Goal: Navigation & Orientation: Find specific page/section

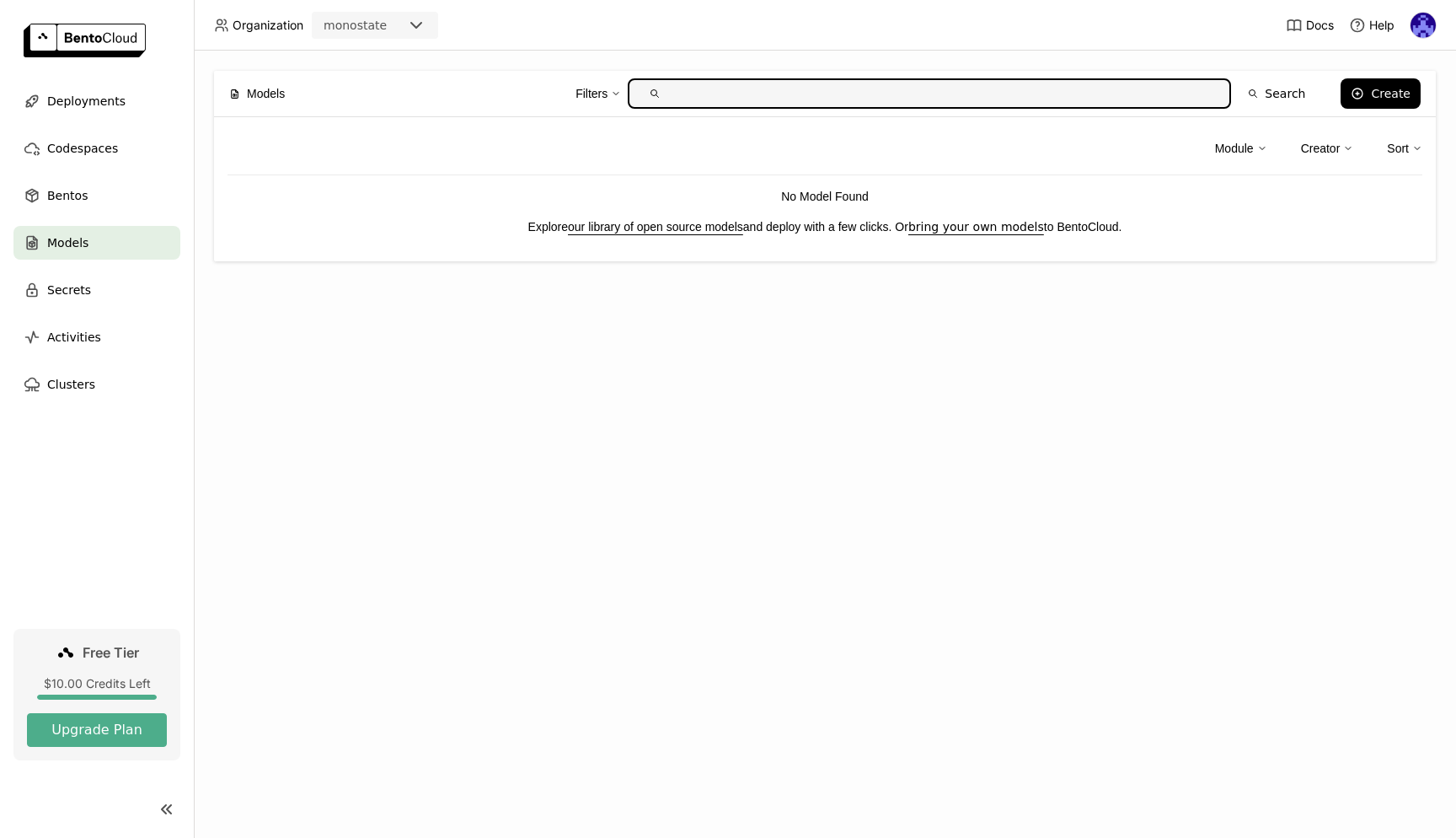
click at [754, 409] on div "Models Filters Search Create Module Creator Sort No Model Found Explore our lib…" at bounding box center [826, 444] width 1263 height 788
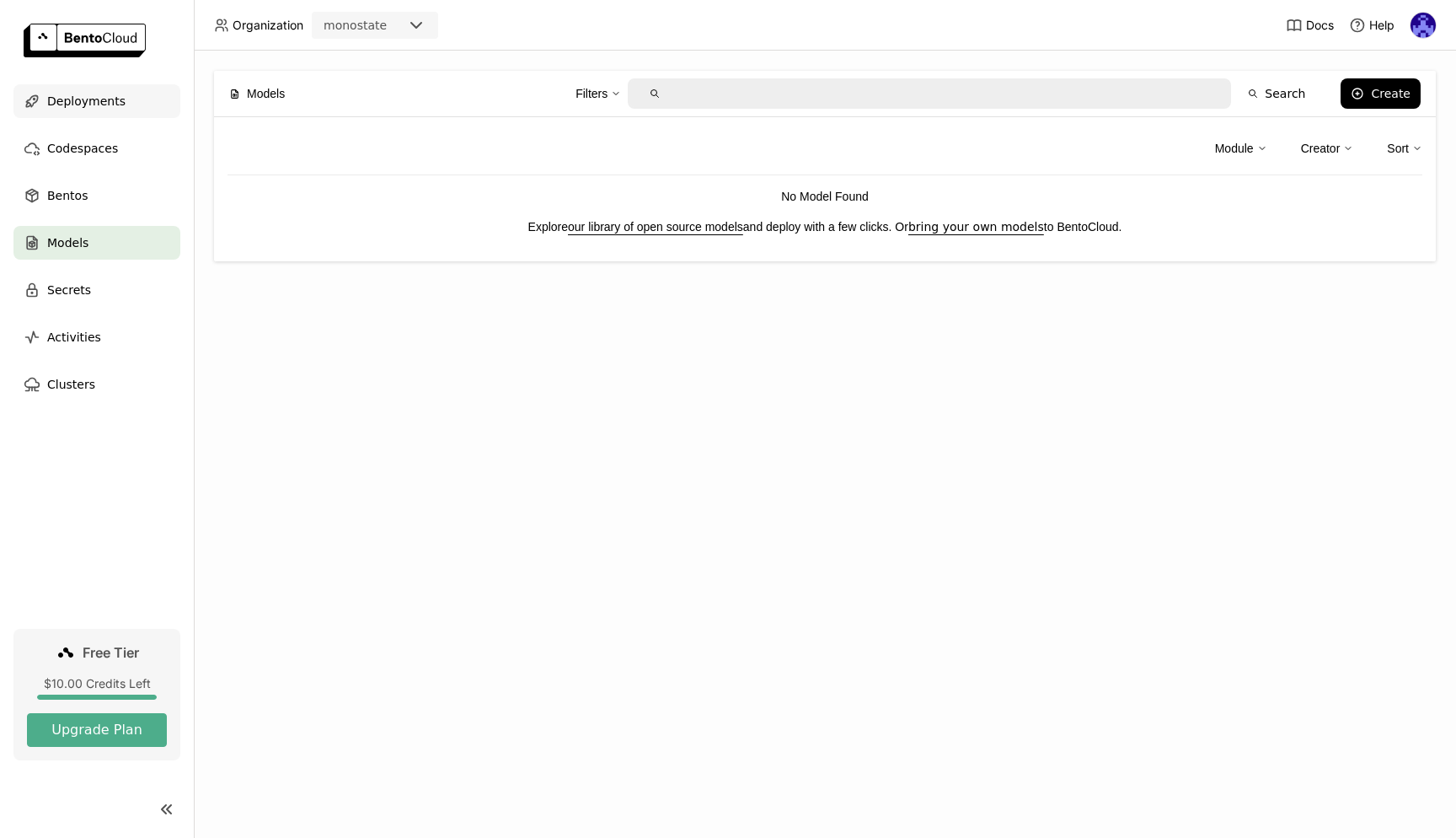
click at [127, 103] on div "Deployments" at bounding box center [97, 101] width 166 height 34
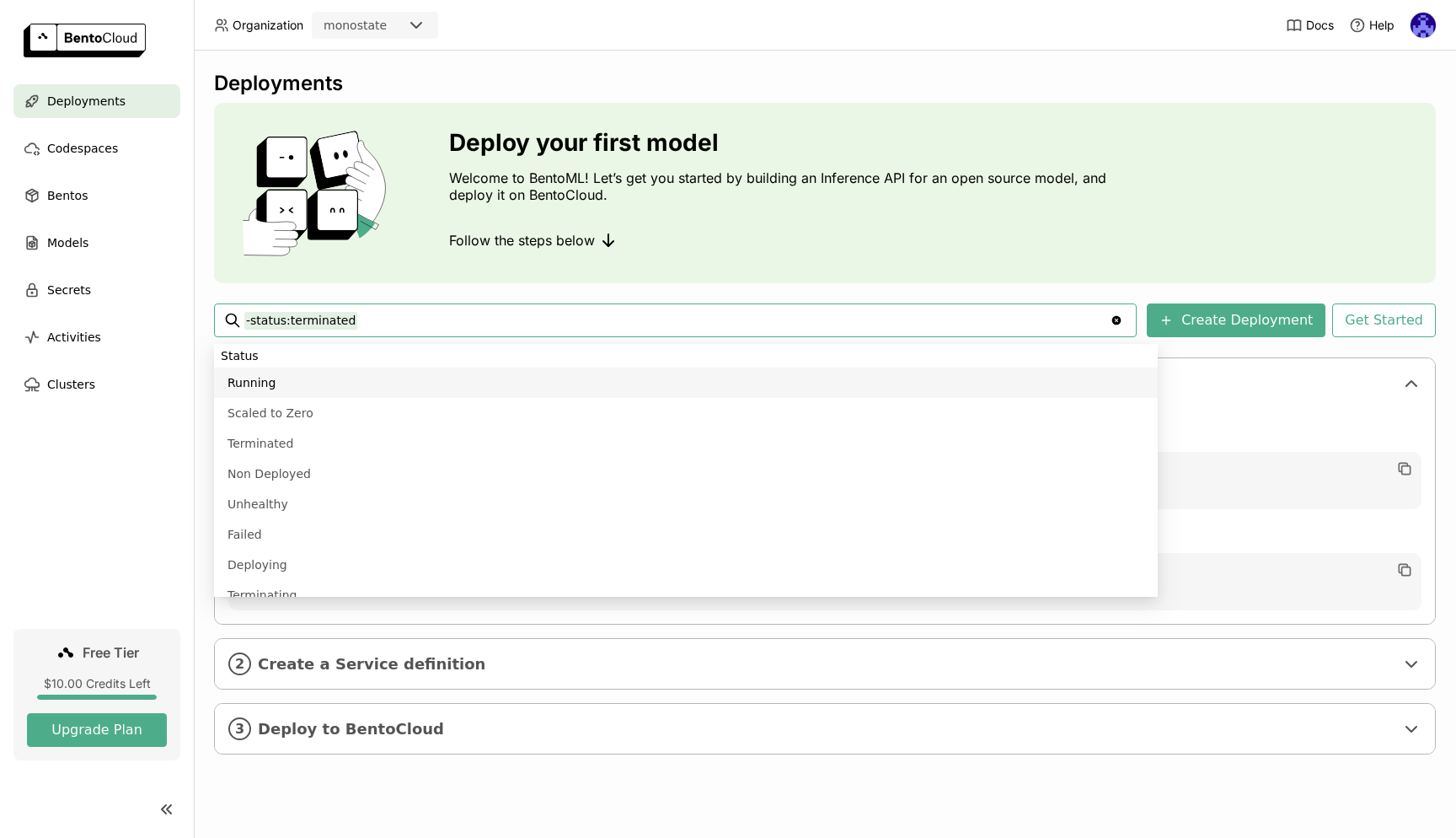
click at [788, 244] on div "Follow the steps below" at bounding box center [782, 240] width 666 height 34
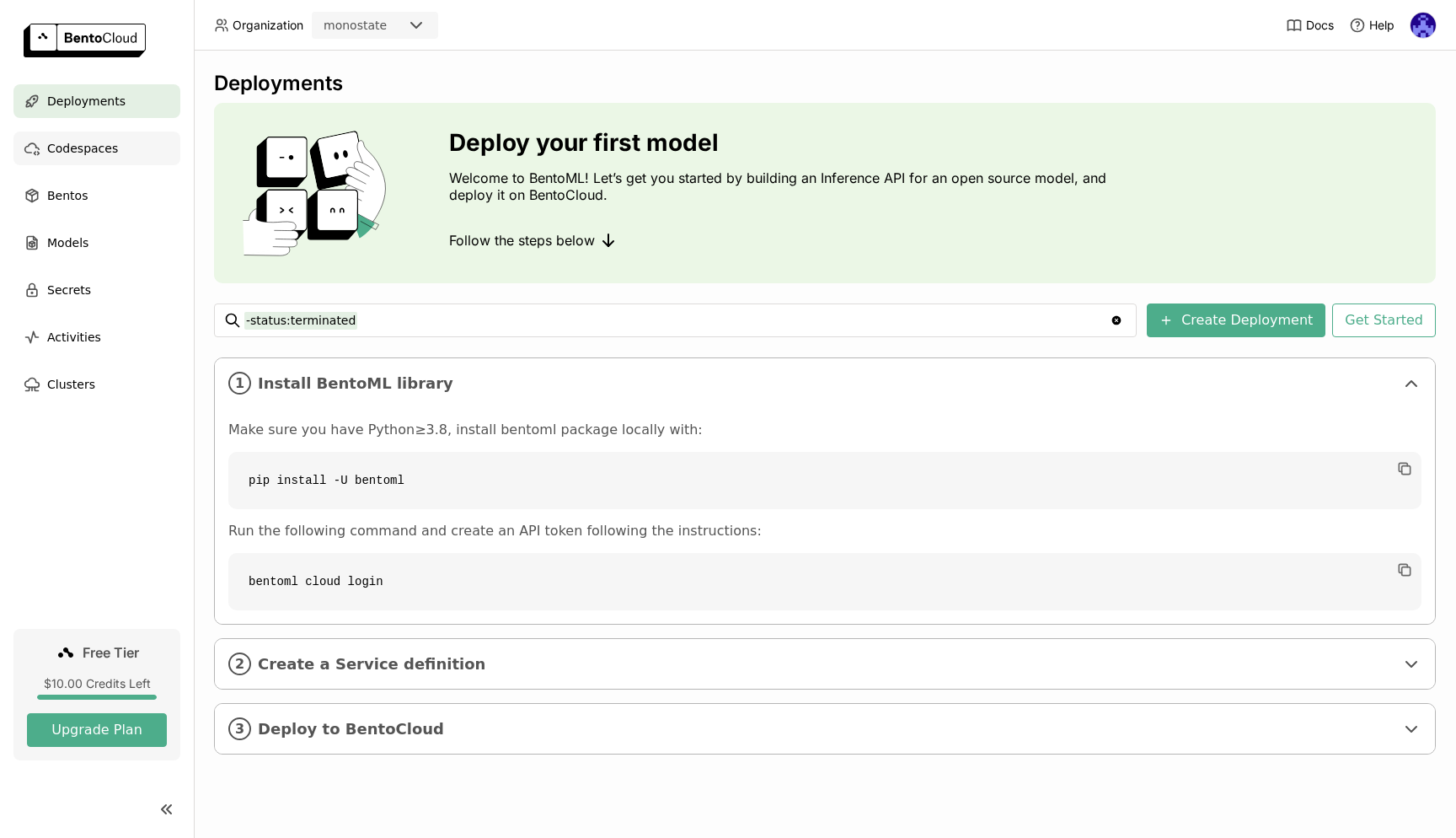
click at [104, 147] on span "Codespaces" at bounding box center [82, 147] width 71 height 20
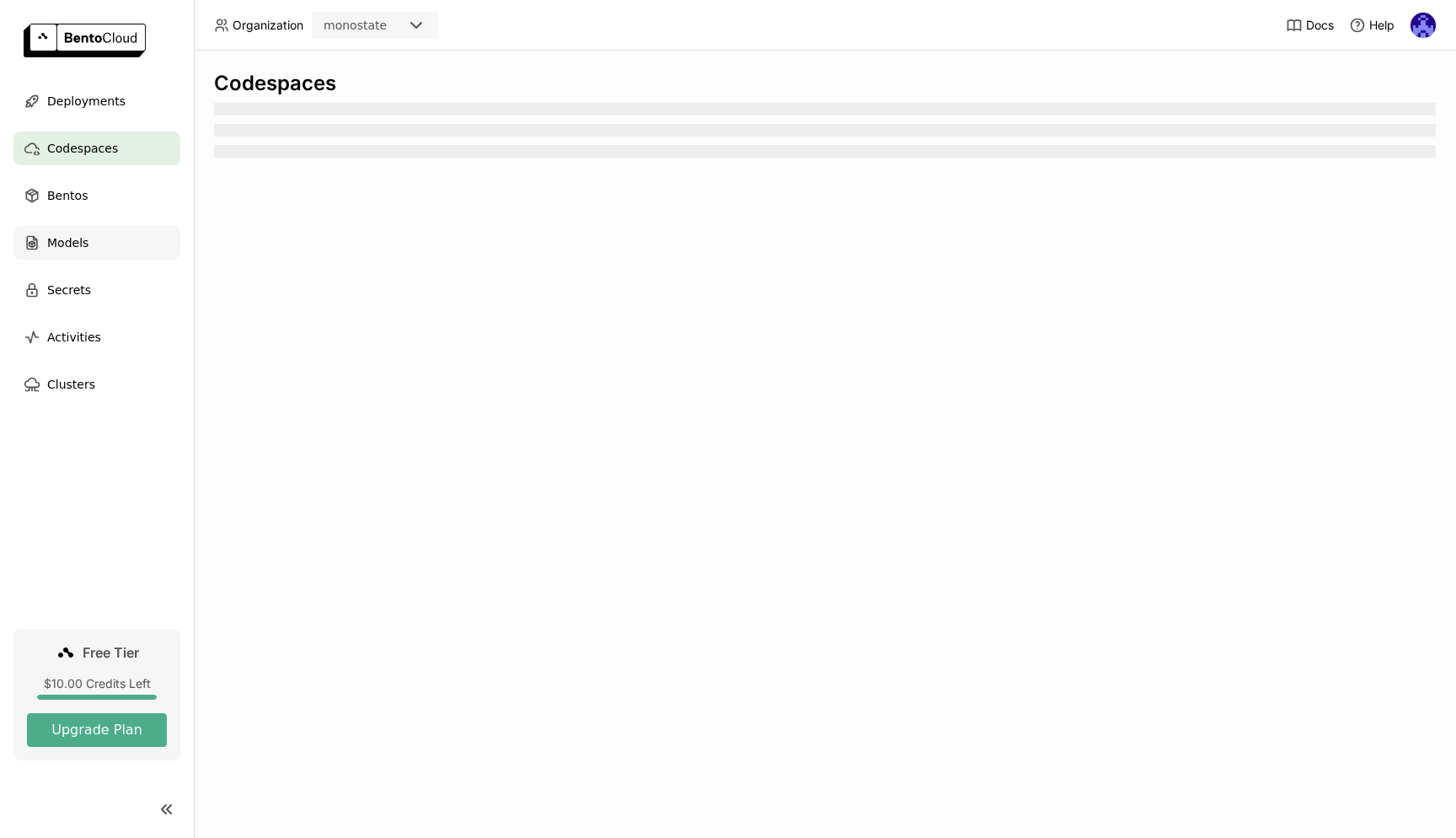
click at [76, 241] on span "Models" at bounding box center [68, 242] width 42 height 20
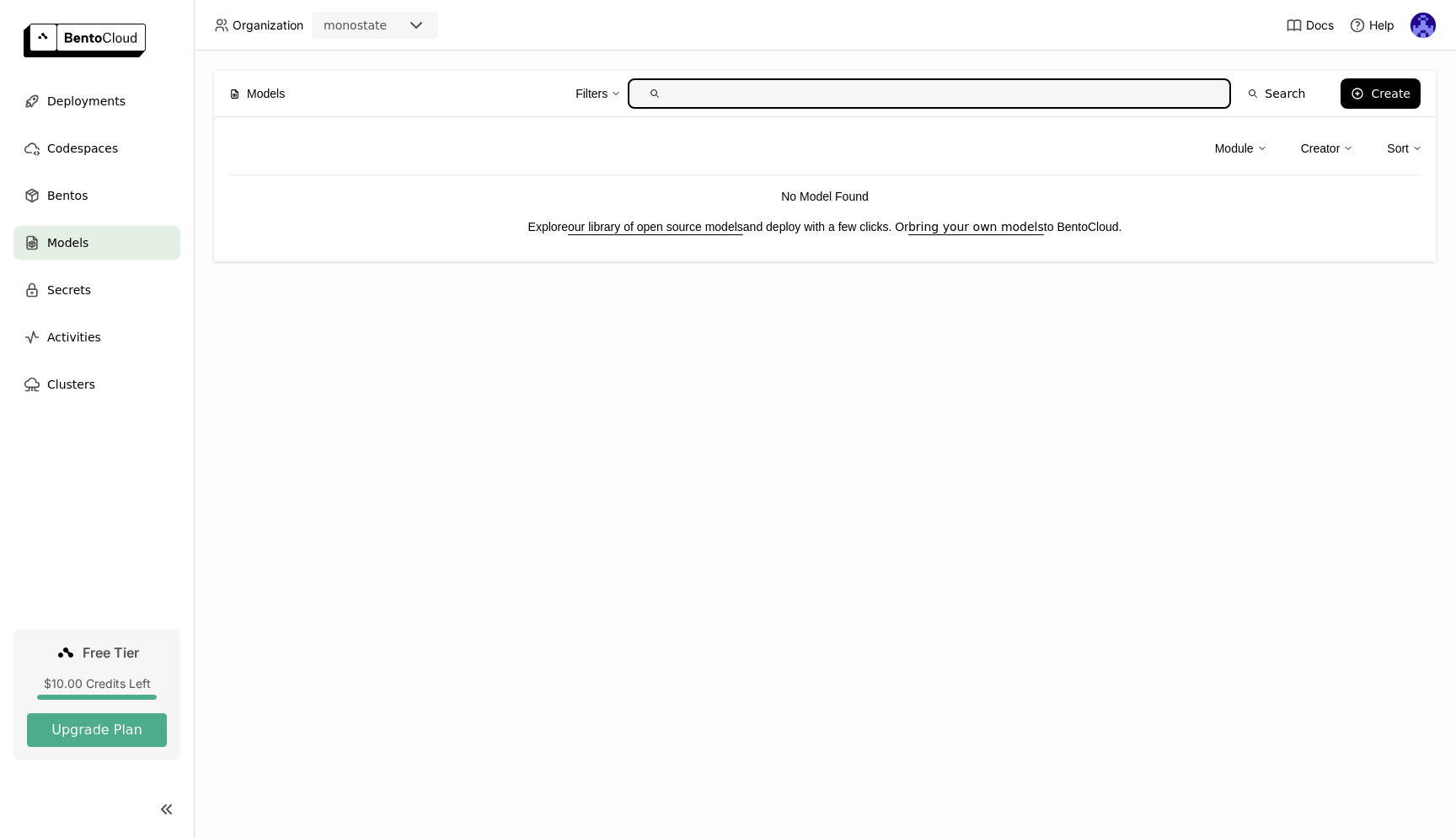
click at [88, 252] on div "Models" at bounding box center [97, 242] width 166 height 34
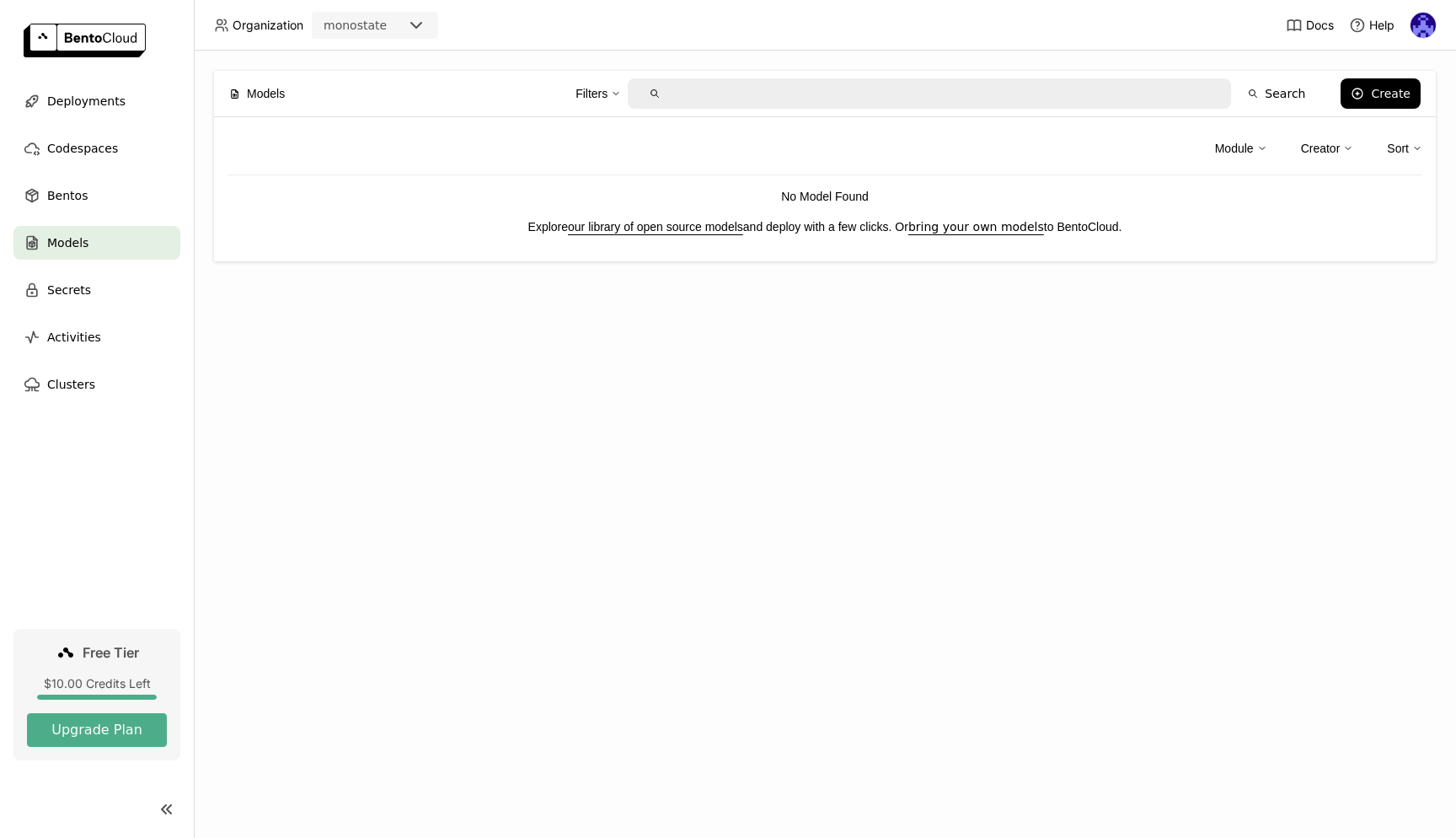
click at [523, 415] on div "Models Filters Search Create Module Creator Sort No Model Found Explore our lib…" at bounding box center [826, 444] width 1263 height 788
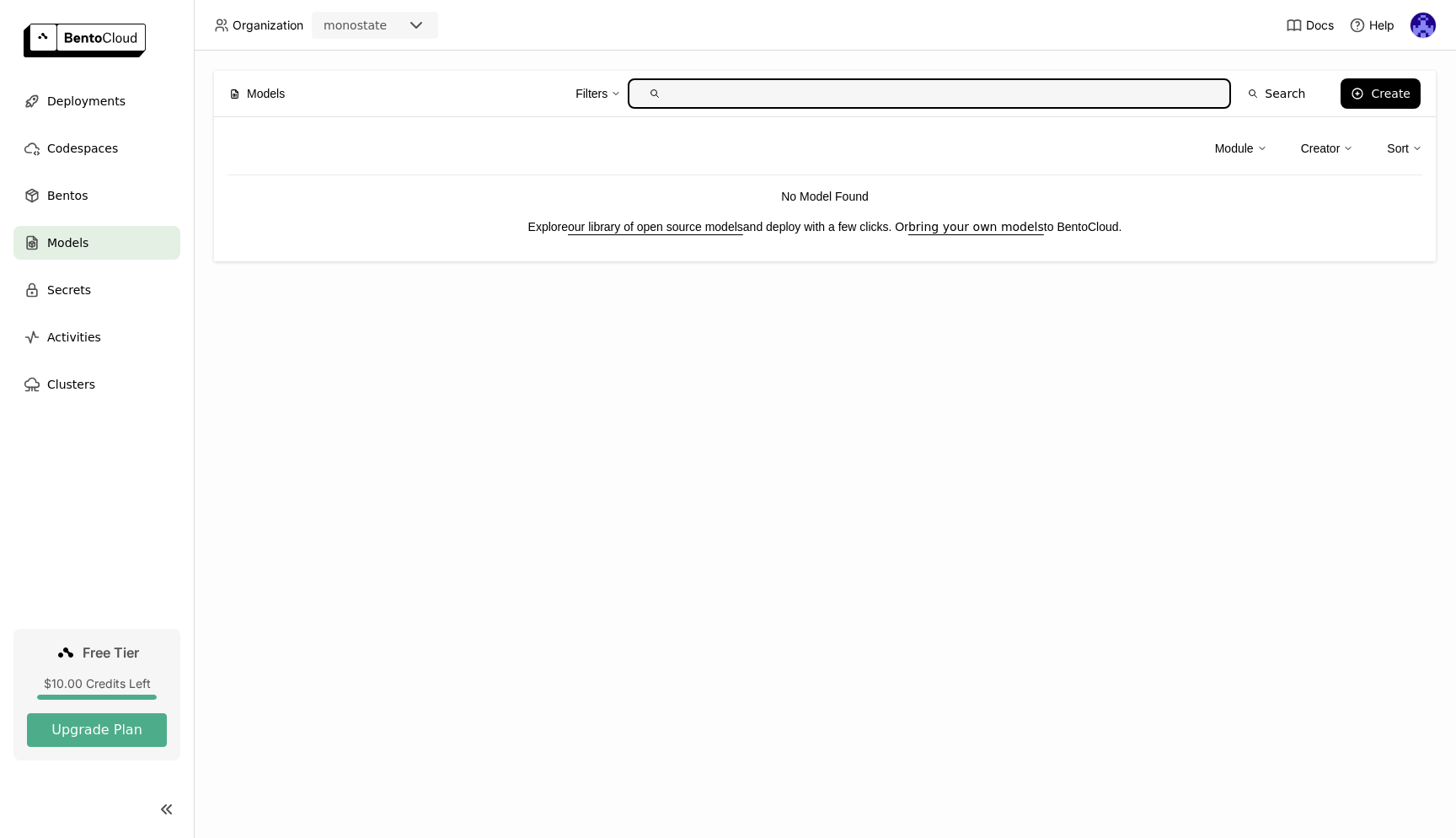
click at [577, 414] on div "Models Filters Search Create Module Creator Sort No Model Found Explore our lib…" at bounding box center [826, 444] width 1263 height 788
